Goal: Information Seeking & Learning: Understand process/instructions

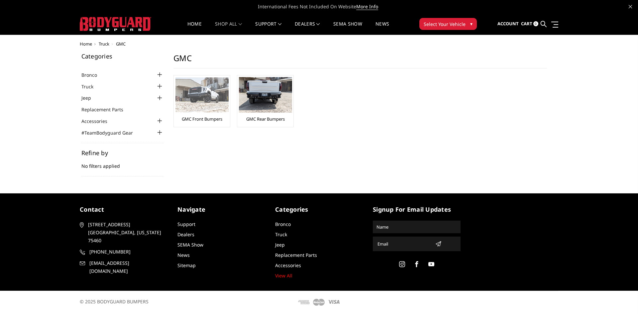
click at [213, 114] on div "GMC Front Bumpers" at bounding box center [201, 101] width 53 height 48
click at [195, 100] on img at bounding box center [201, 94] width 53 height 35
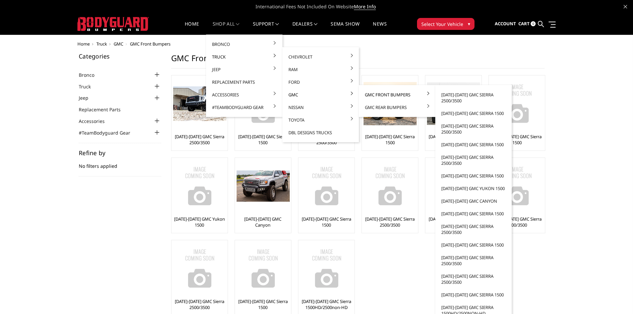
click at [380, 93] on link "GMC Front Bumpers" at bounding box center [396, 94] width 71 height 13
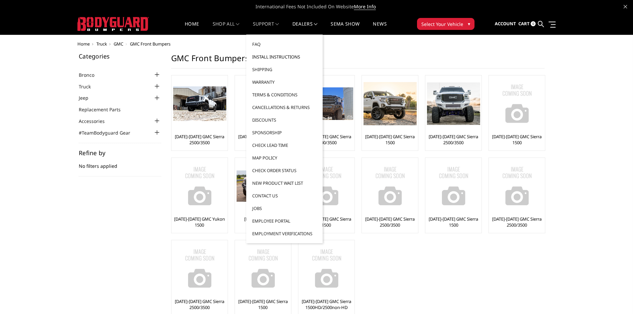
click at [273, 55] on link "Install Instructions" at bounding box center [284, 56] width 71 height 13
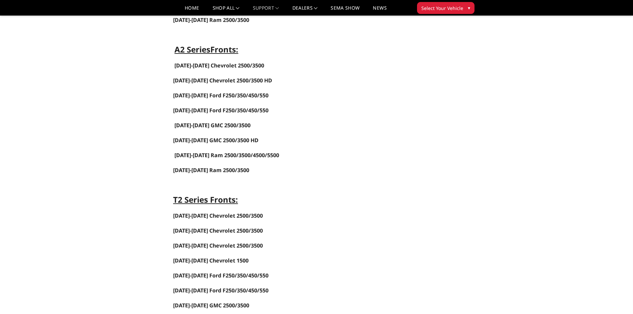
scroll to position [432, 0]
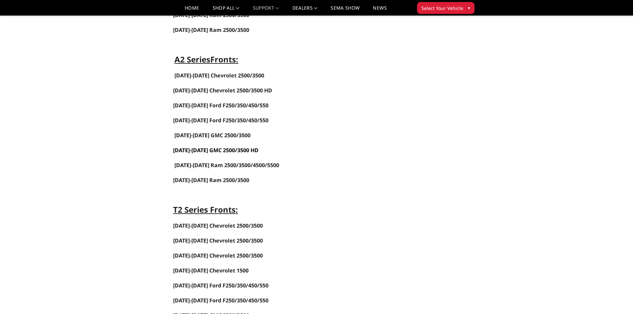
click at [214, 149] on span "[DATE]-[DATE] GMC 2500/3500 HD" at bounding box center [215, 150] width 85 height 7
